Goal: Navigation & Orientation: Find specific page/section

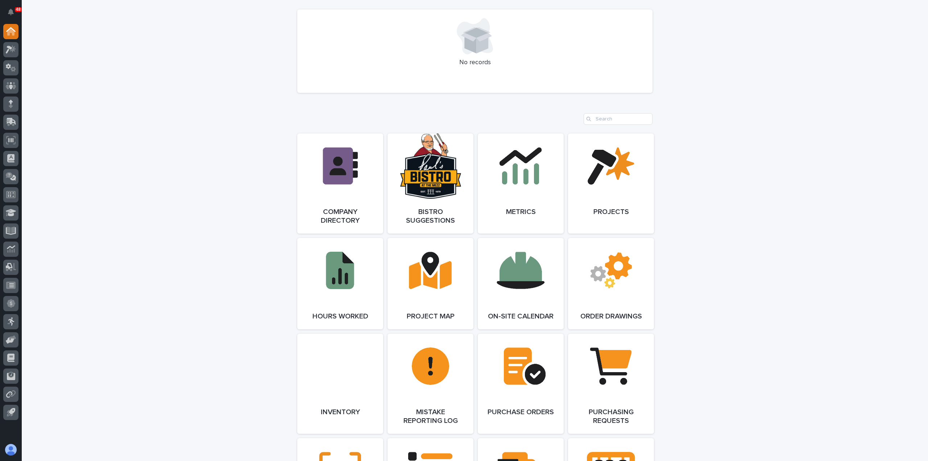
scroll to position [544, 0]
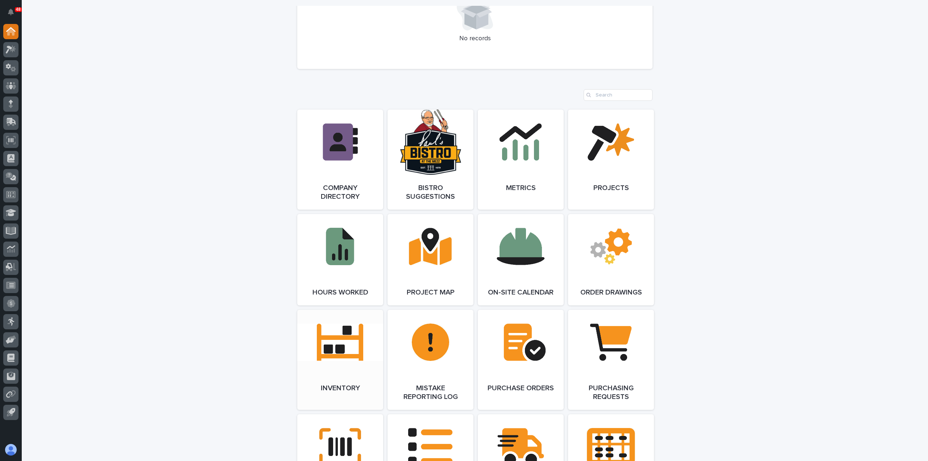
click at [343, 351] on link "Open Link" at bounding box center [340, 360] width 86 height 100
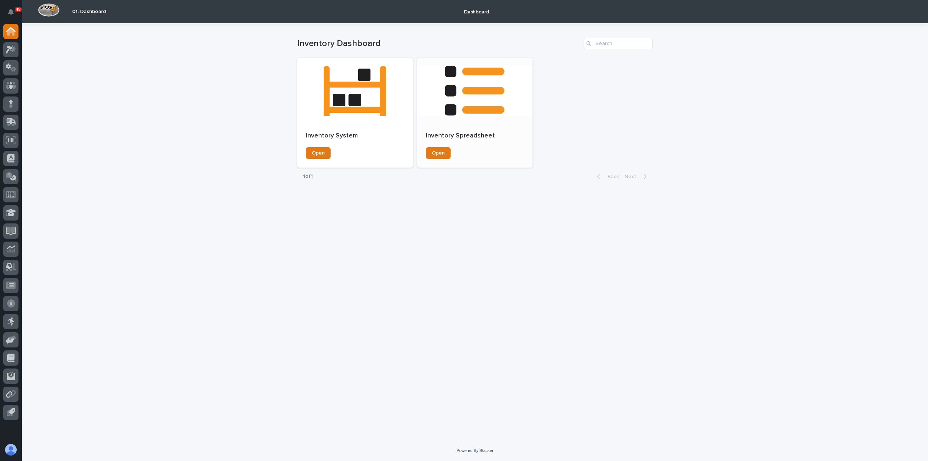
click at [451, 155] on div "Open" at bounding box center [475, 153] width 98 height 12
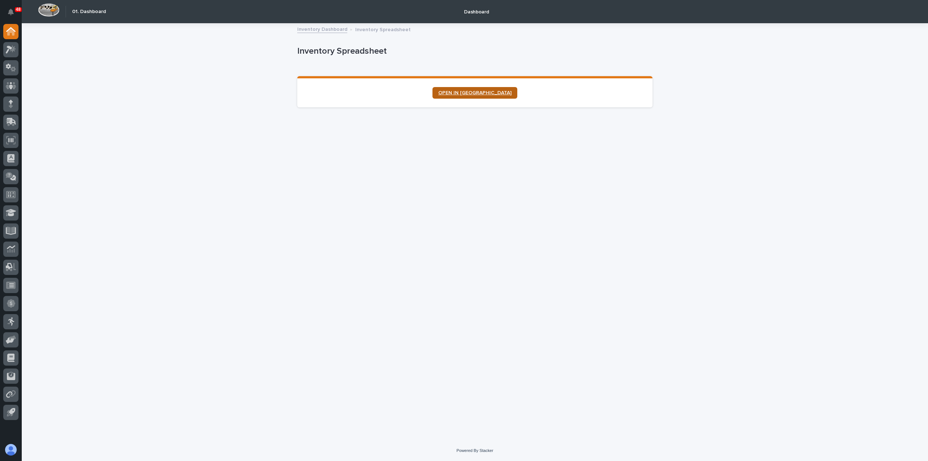
click at [490, 94] on span "OPEN IN [GEOGRAPHIC_DATA]" at bounding box center [474, 92] width 73 height 5
